Goal: Information Seeking & Learning: Learn about a topic

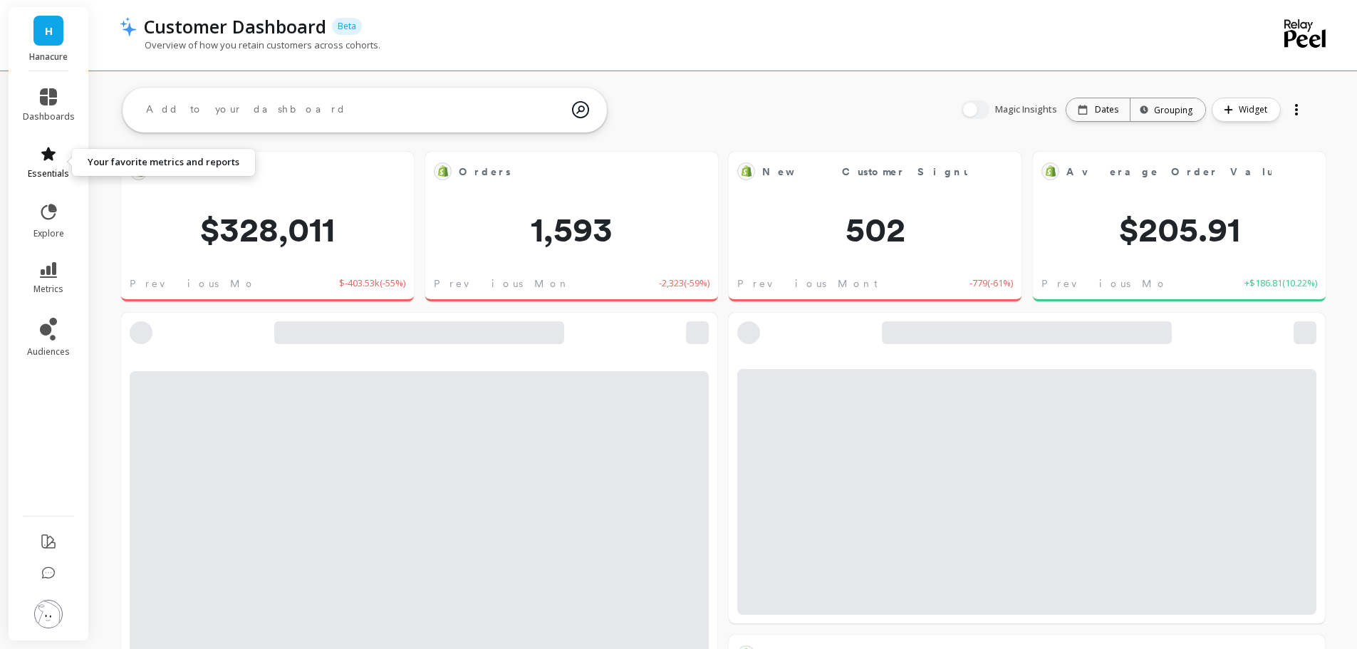
click at [57, 162] on link "essentials" at bounding box center [49, 162] width 52 height 34
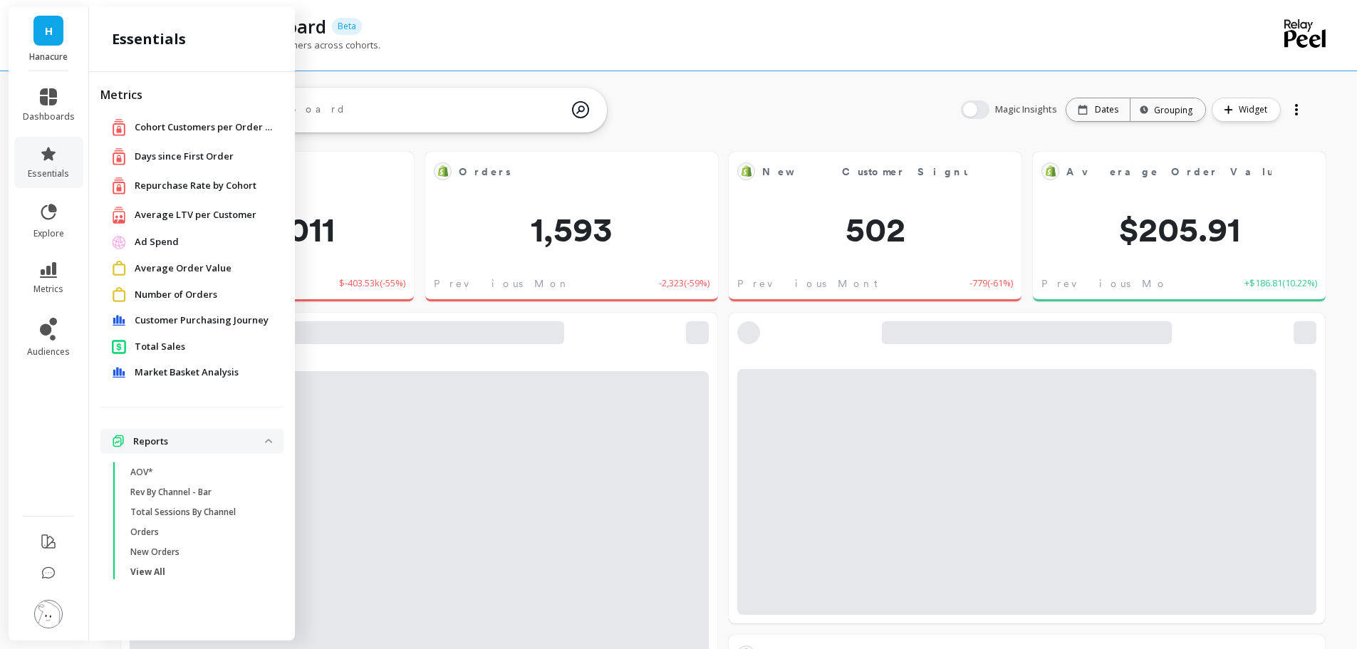
scroll to position [381, 545]
click at [137, 341] on span "Total Sales" at bounding box center [160, 347] width 51 height 14
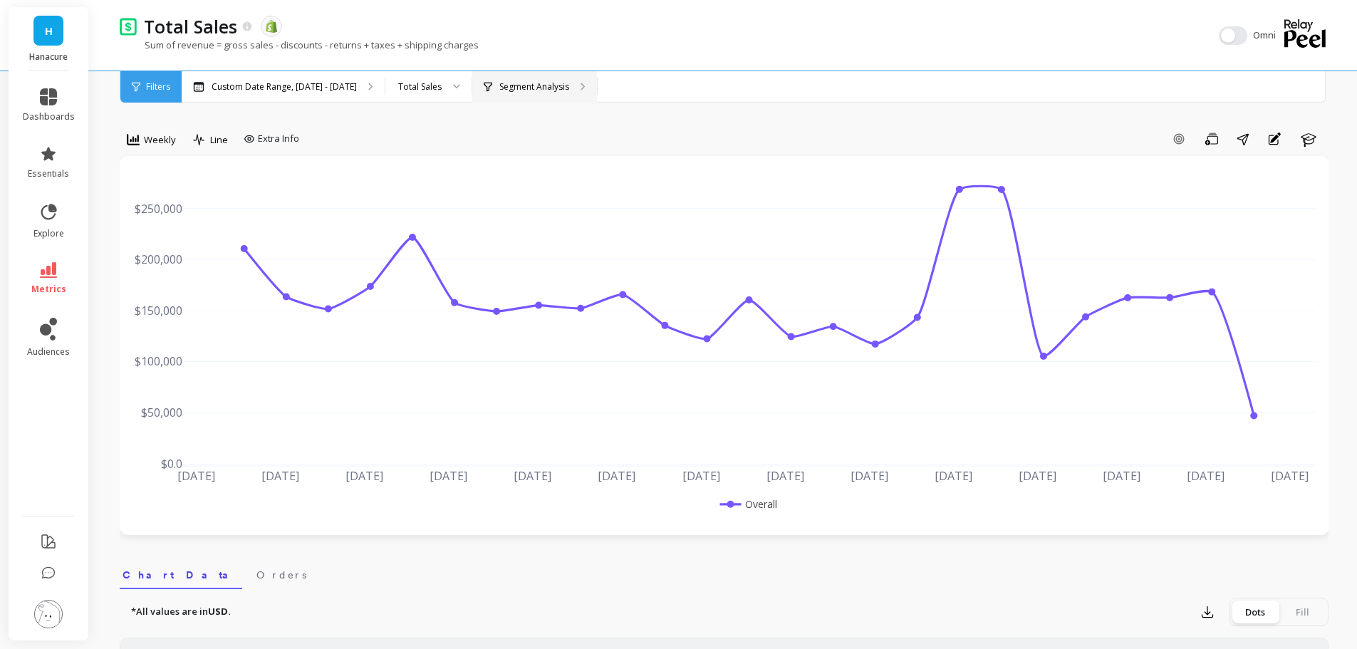
click at [527, 72] on div "Segment Analysis" at bounding box center [534, 86] width 125 height 31
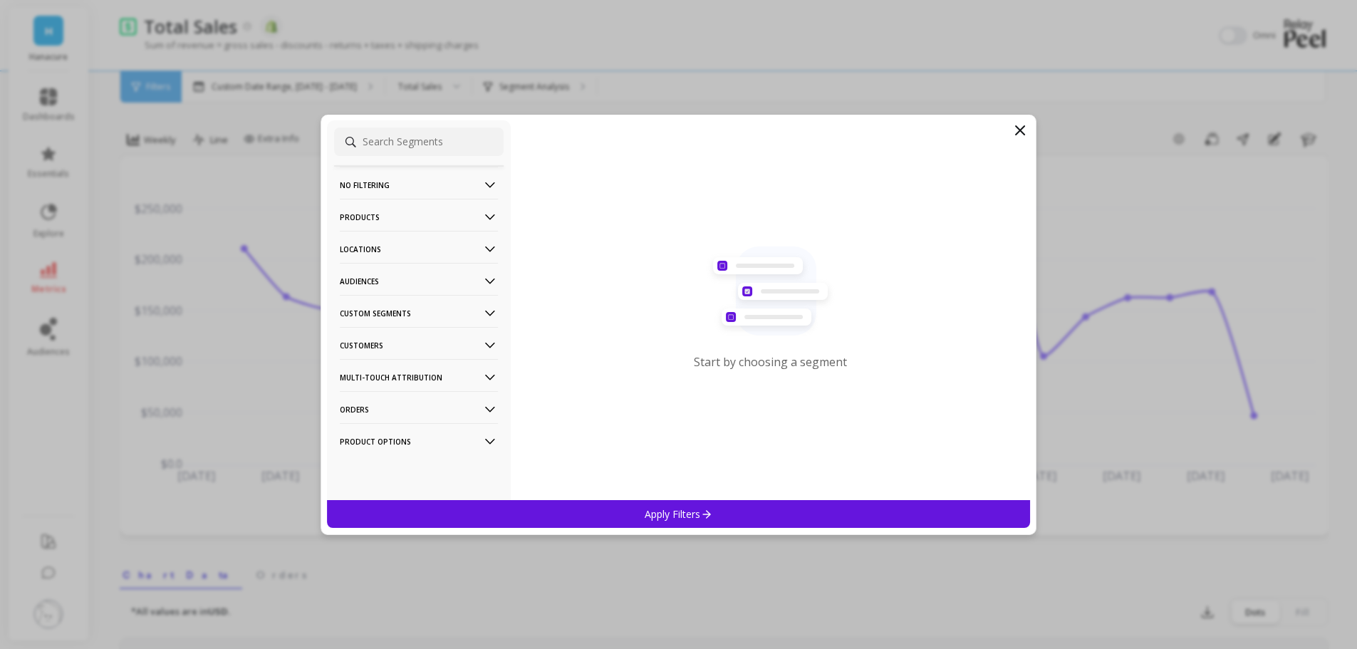
click at [388, 308] on p "Custom Segments" at bounding box center [419, 313] width 158 height 36
click at [401, 371] on div "P7Pro+" at bounding box center [419, 365] width 170 height 23
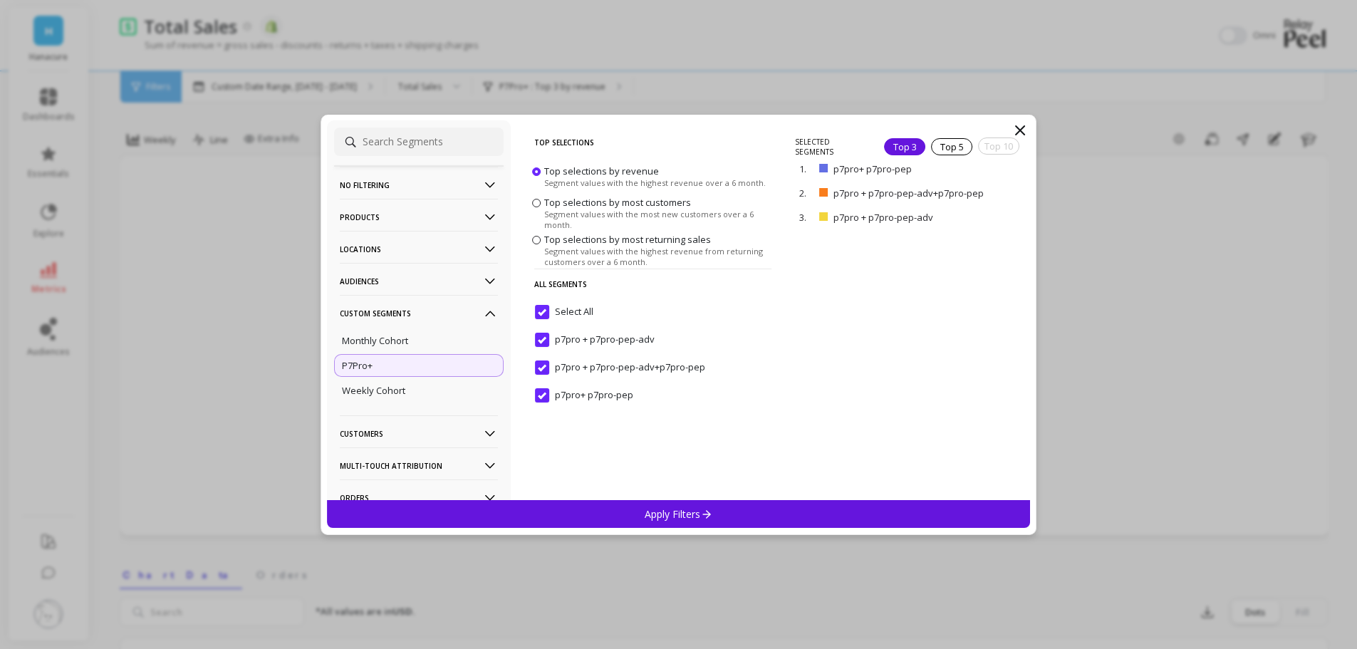
click at [586, 514] on div "Apply Filters" at bounding box center [679, 514] width 704 height 28
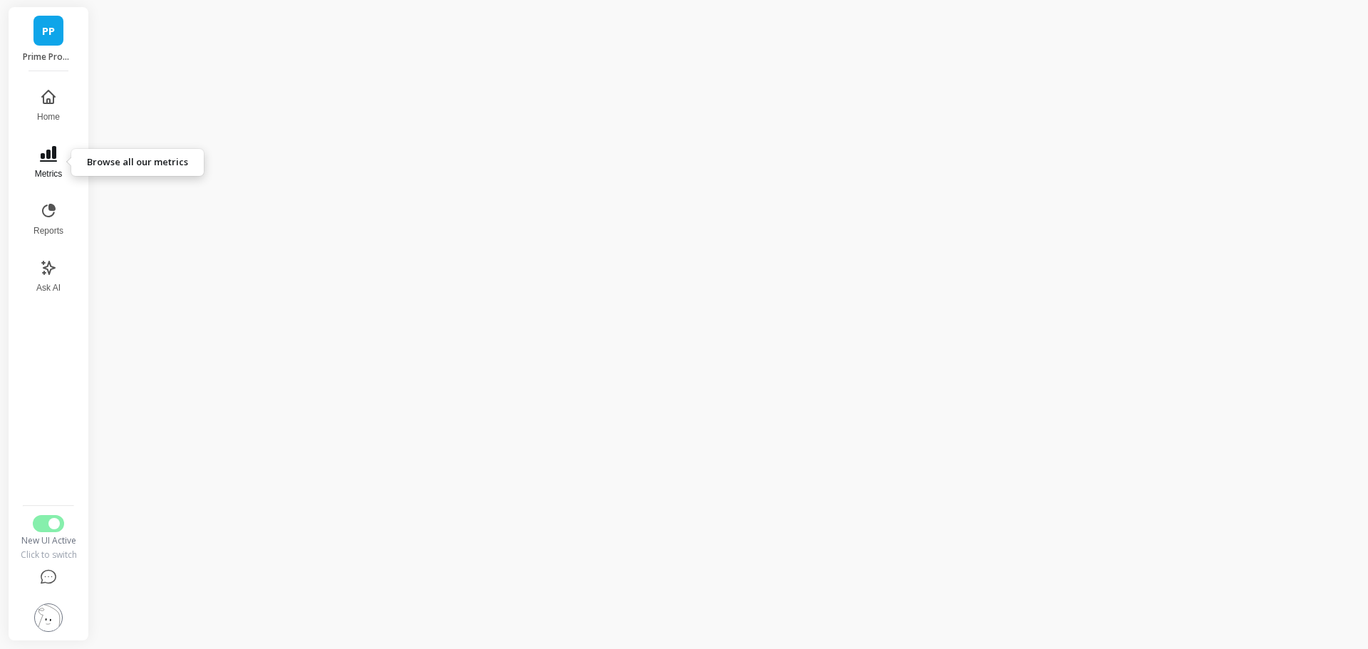
click at [51, 150] on icon at bounding box center [48, 153] width 17 height 17
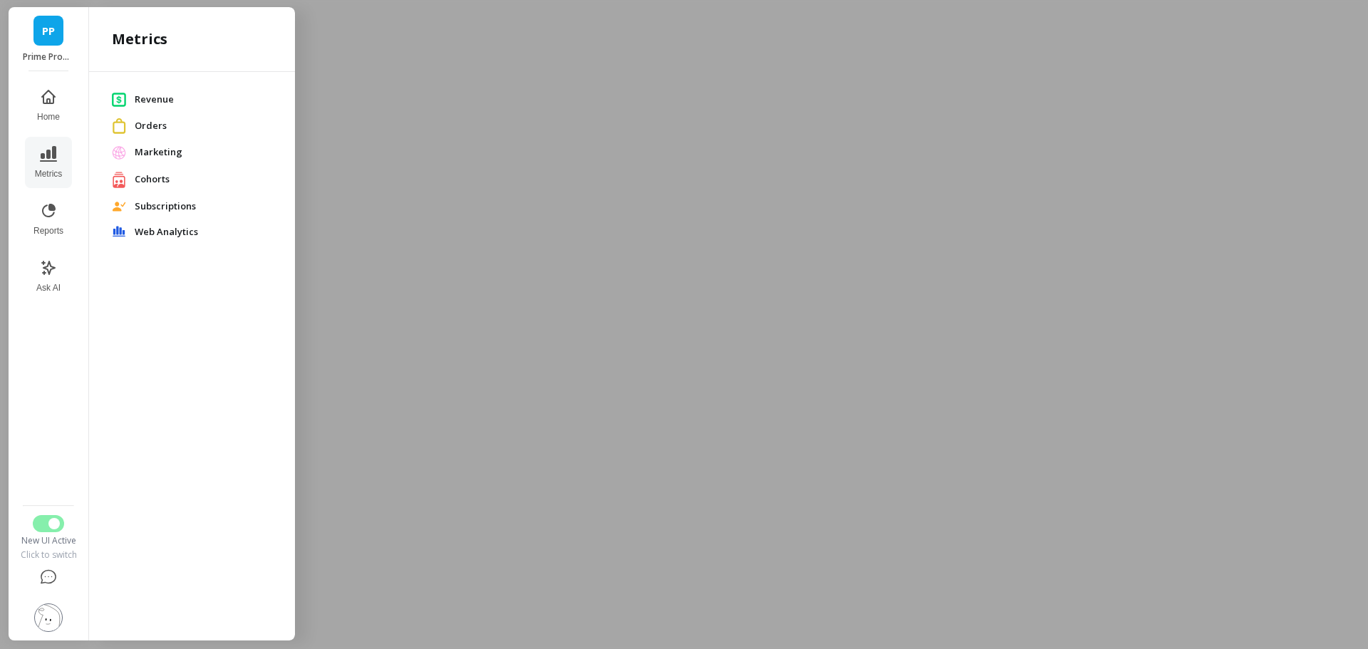
click at [140, 93] on span "Revenue" at bounding box center [203, 100] width 137 height 14
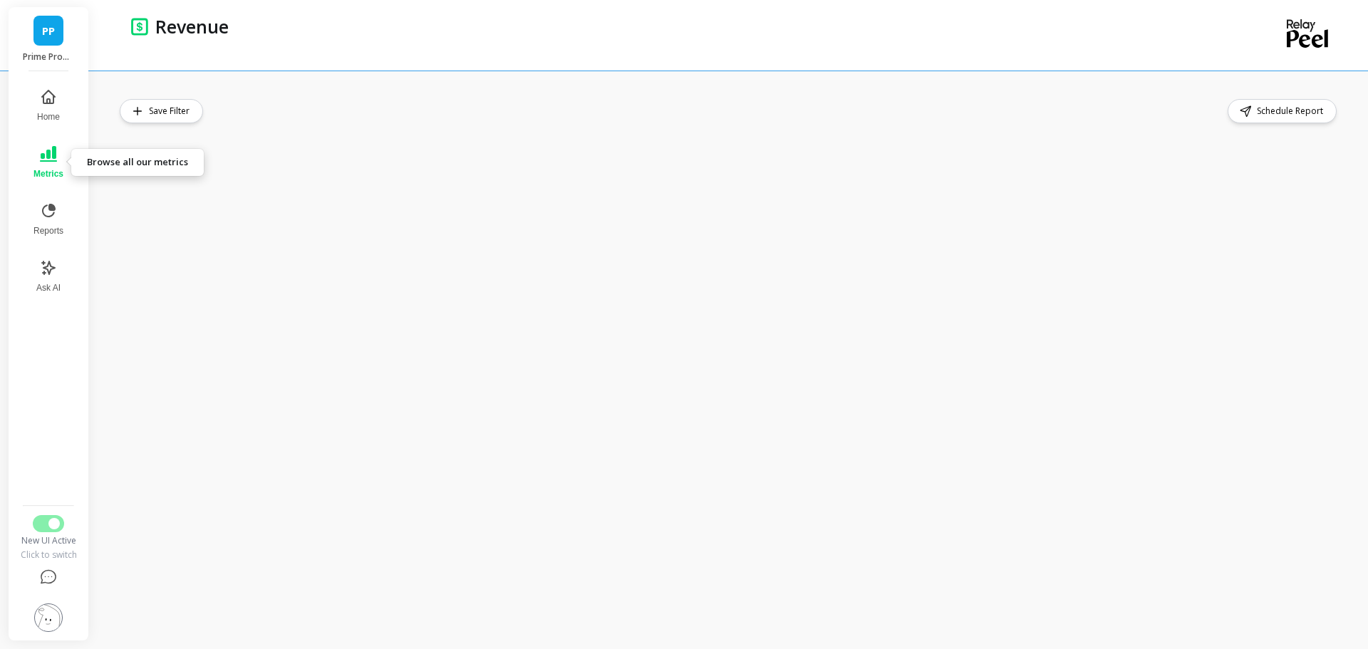
click at [27, 158] on button "Metrics" at bounding box center [48, 162] width 47 height 51
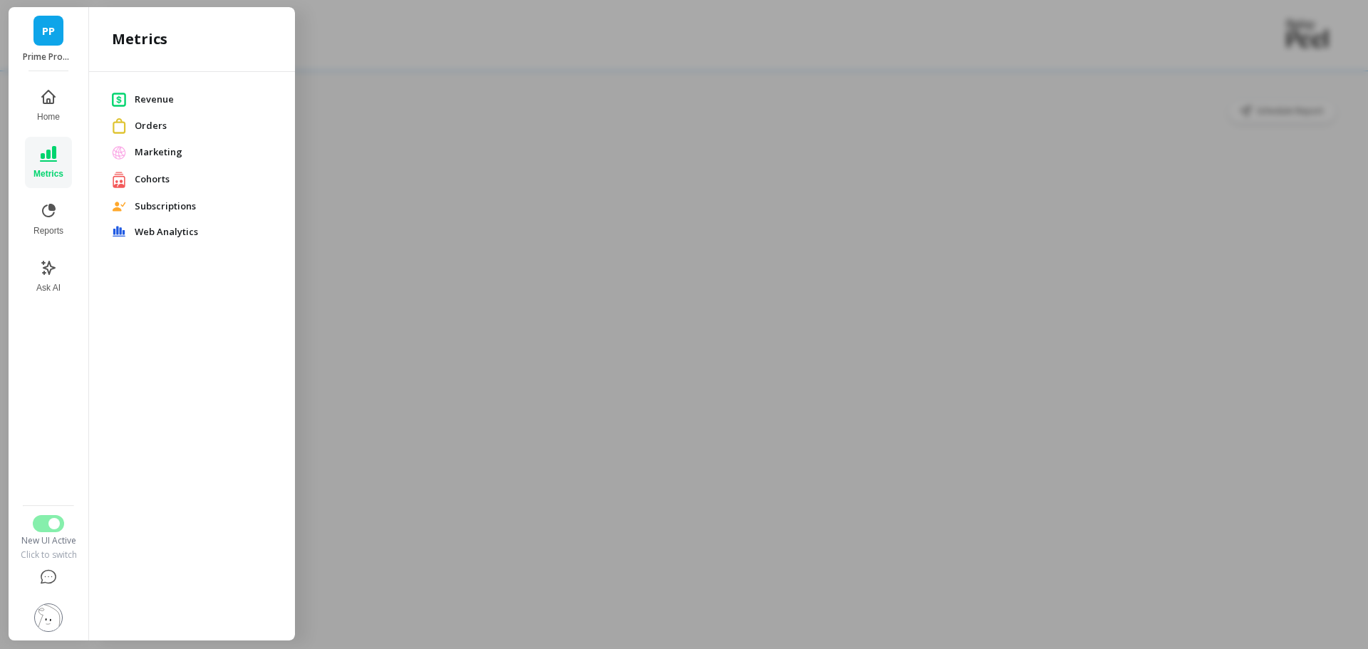
click at [175, 207] on span "Subscriptions" at bounding box center [203, 206] width 137 height 14
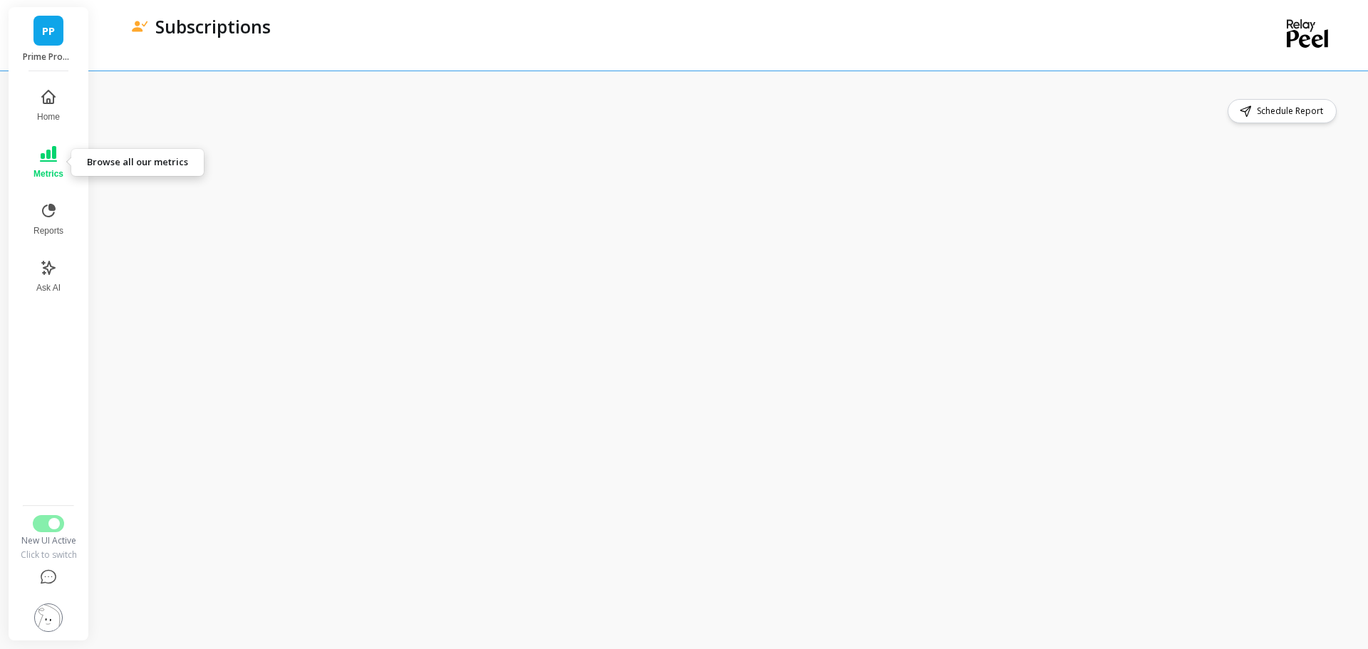
click at [48, 162] on icon at bounding box center [48, 154] width 17 height 16
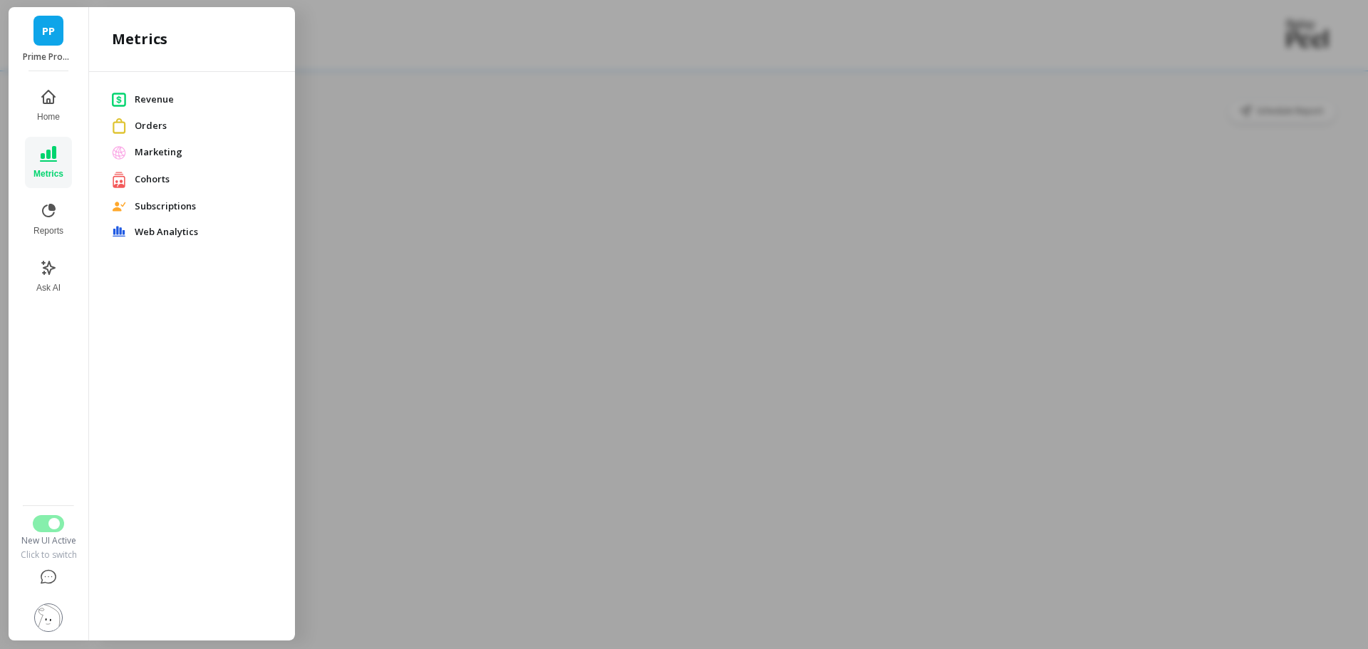
click at [147, 120] on span "Orders" at bounding box center [203, 126] width 137 height 14
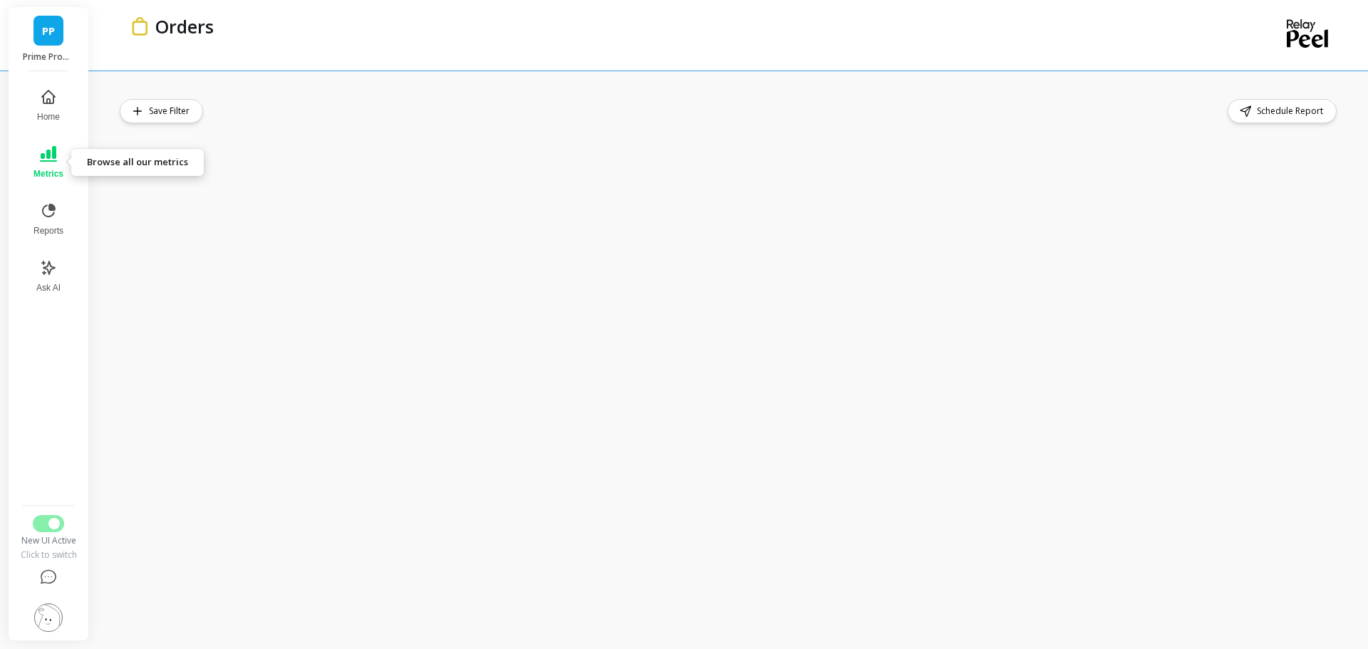
click at [54, 161] on icon at bounding box center [48, 154] width 17 height 16
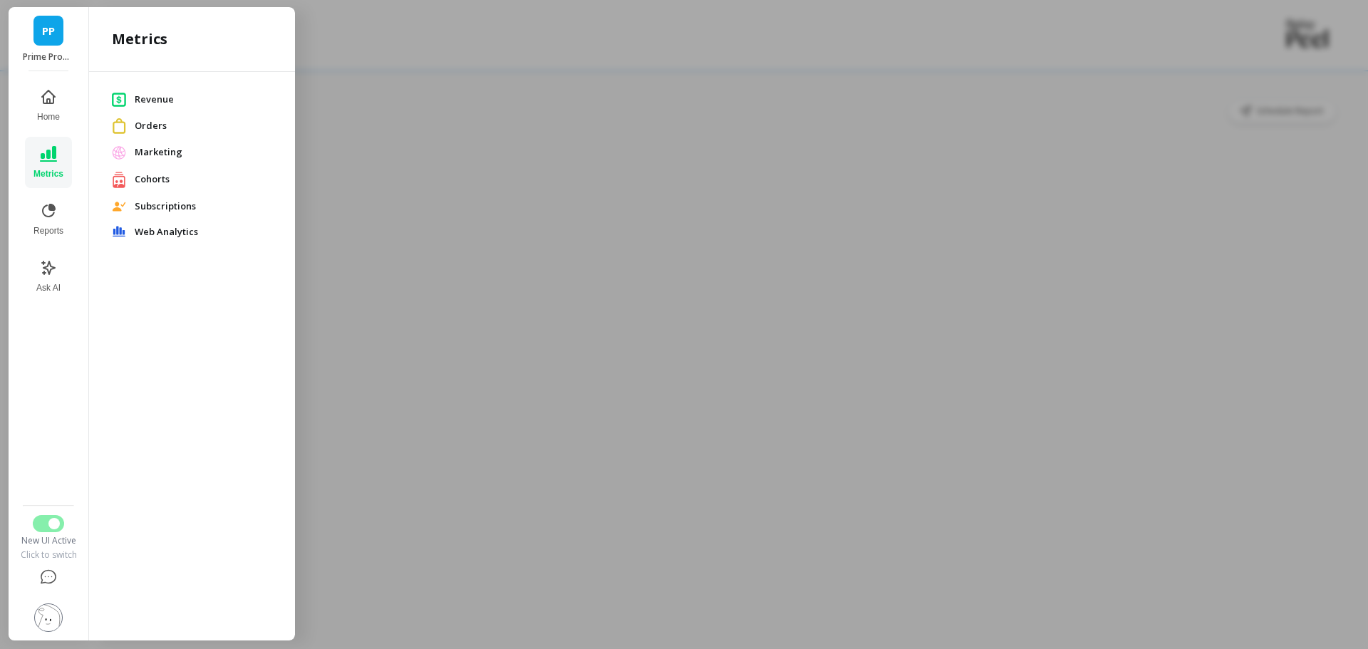
click at [745, 100] on div at bounding box center [684, 324] width 1368 height 649
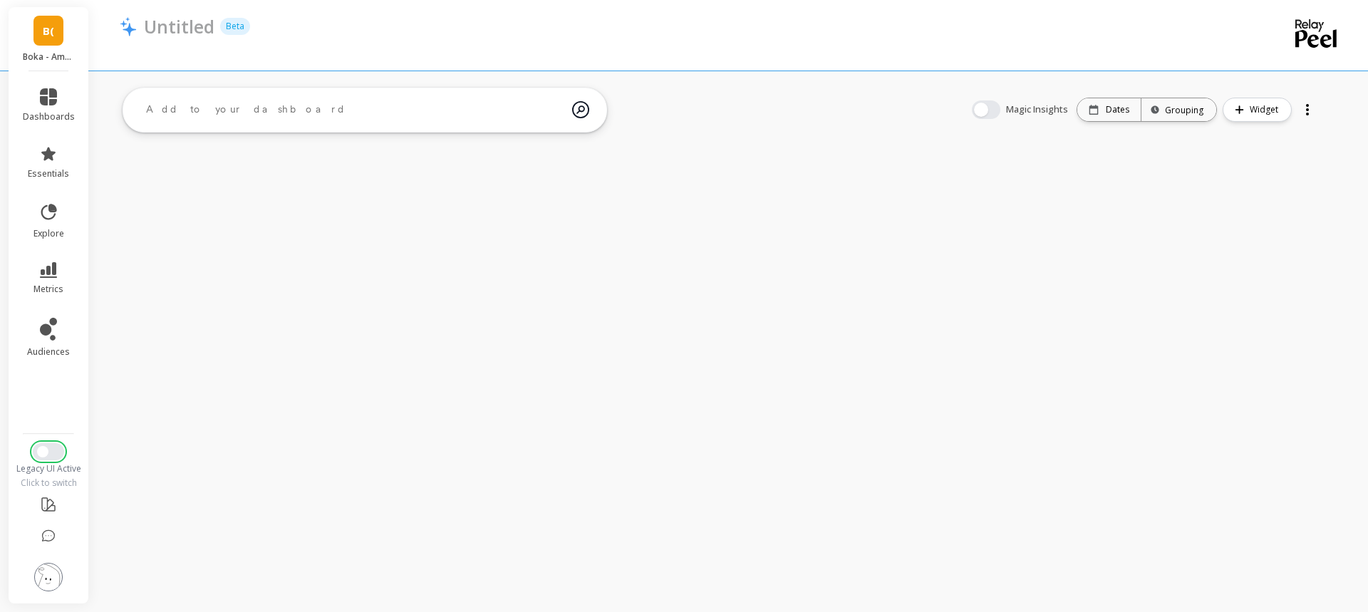
click at [57, 458] on button "Switch to New UI" at bounding box center [48, 451] width 31 height 17
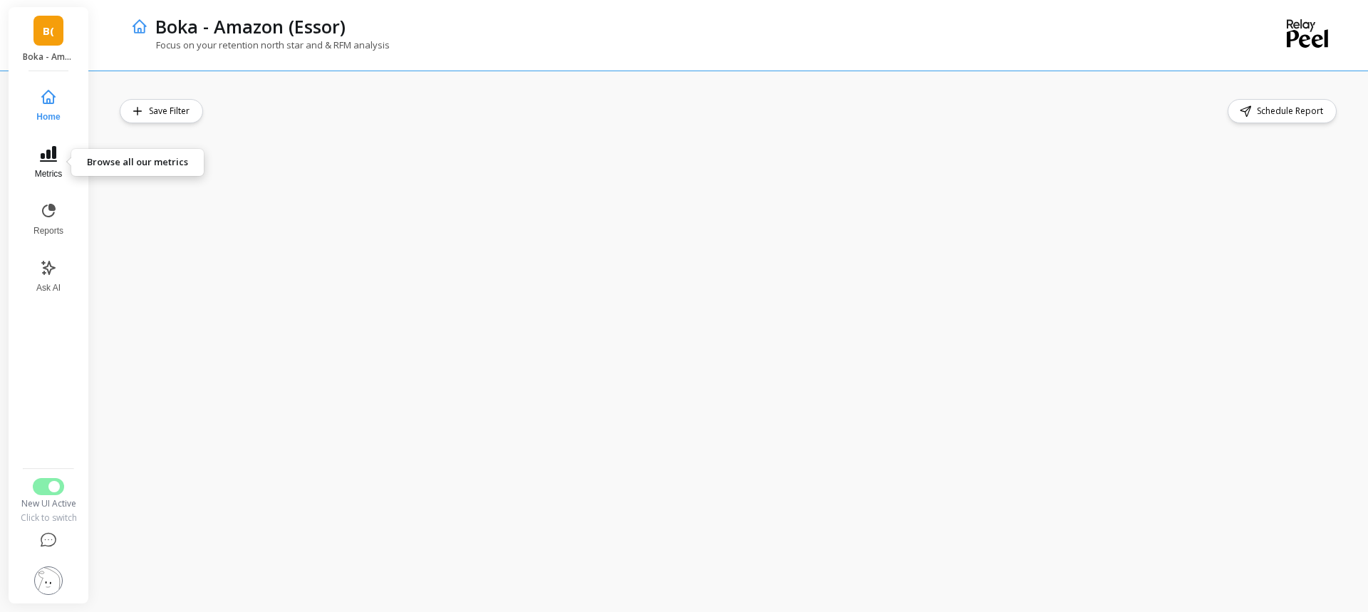
click at [48, 166] on button "Metrics" at bounding box center [48, 162] width 47 height 51
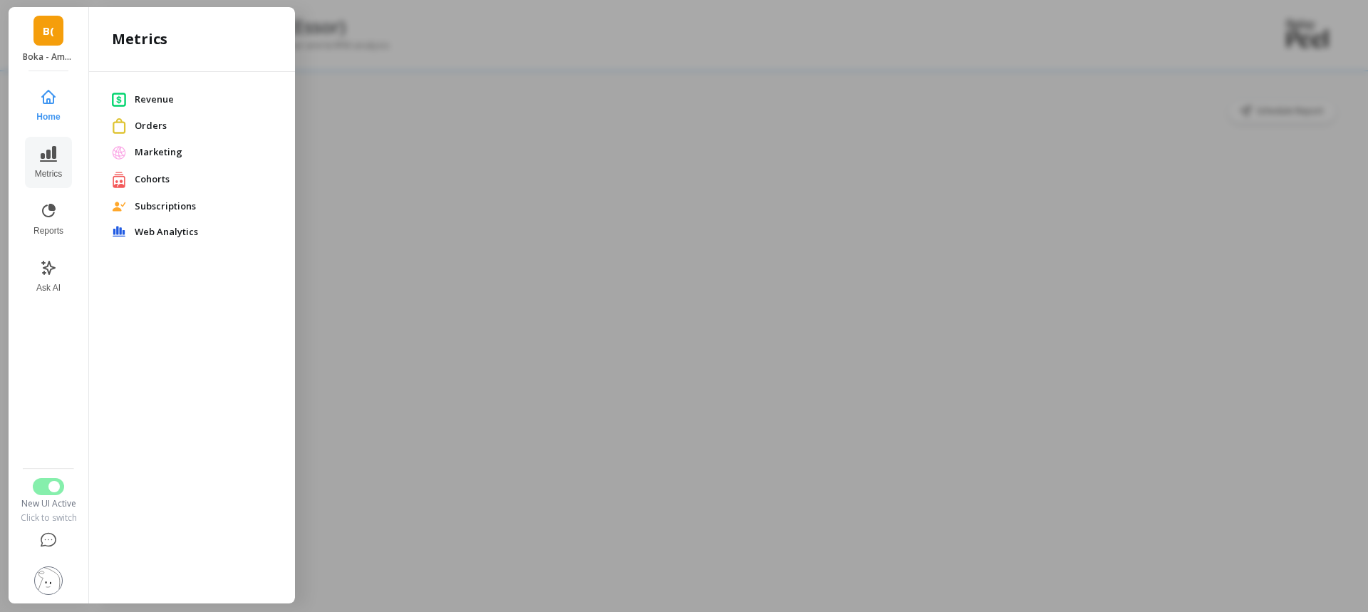
click at [130, 95] on link "Revenue" at bounding box center [192, 99] width 160 height 15
